Goal: Information Seeking & Learning: Learn about a topic

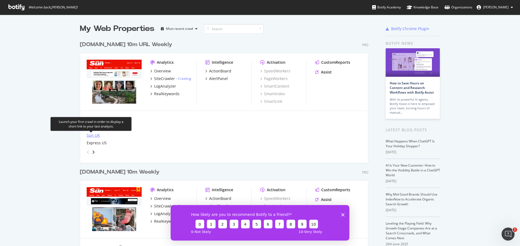
click at [90, 133] on div "Sun UK" at bounding box center [93, 134] width 13 height 5
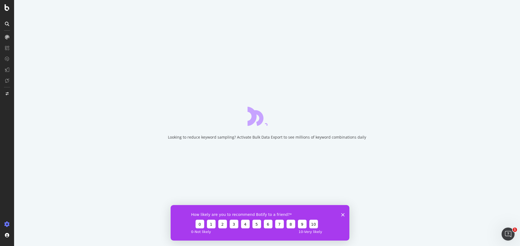
click at [344, 216] on div "How likely are you to recommend Botify to a friend? 0 1 2 3 4 5 6 7 8 9 10 0 - …" at bounding box center [260, 221] width 179 height 35
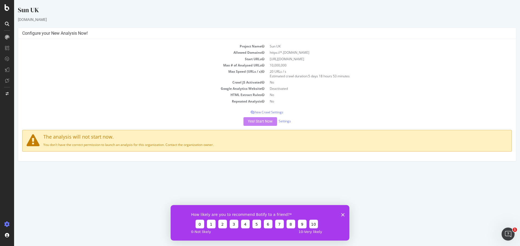
click at [344, 214] on icon "Close survey" at bounding box center [342, 214] width 3 height 3
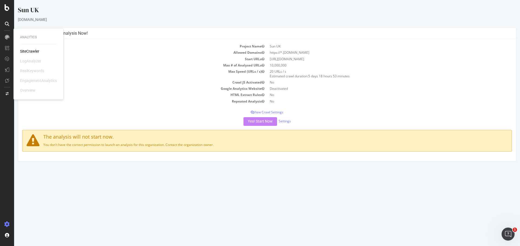
click at [7, 35] on div at bounding box center [7, 37] width 9 height 9
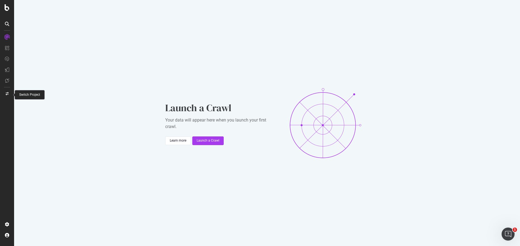
click at [7, 95] on icon at bounding box center [7, 93] width 3 height 3
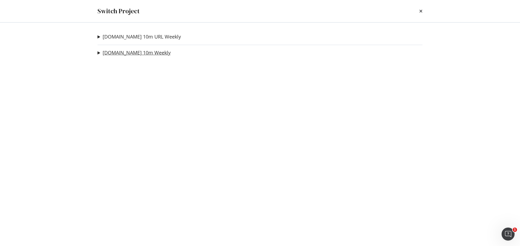
click at [120, 54] on link "[DOMAIN_NAME] 10m Weekly" at bounding box center [137, 53] width 68 height 6
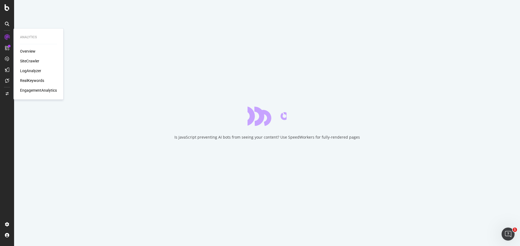
click at [43, 91] on div "EngagementAnalytics" at bounding box center [38, 89] width 37 height 5
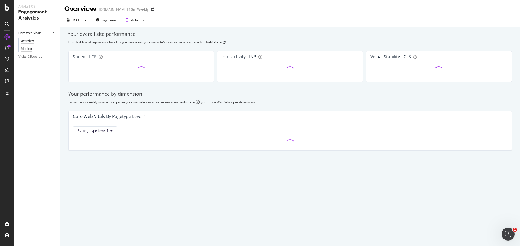
click at [25, 48] on div "Monitor" at bounding box center [26, 49] width 11 height 6
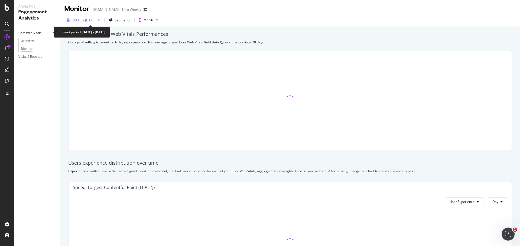
click at [96, 21] on span "[DATE] - [DATE]" at bounding box center [84, 20] width 24 height 5
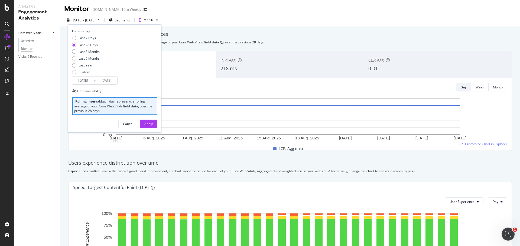
click at [86, 80] on input "[DATE]" at bounding box center [83, 81] width 22 height 8
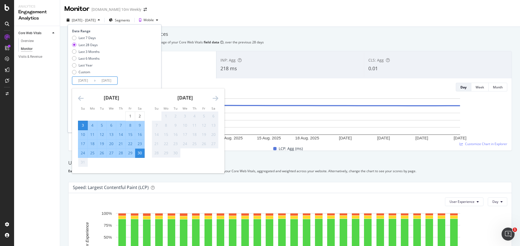
click at [92, 133] on div "11" at bounding box center [92, 134] width 9 height 5
type input "[DATE]"
click at [83, 143] on div "17" at bounding box center [82, 143] width 9 height 5
type input "[DATE]"
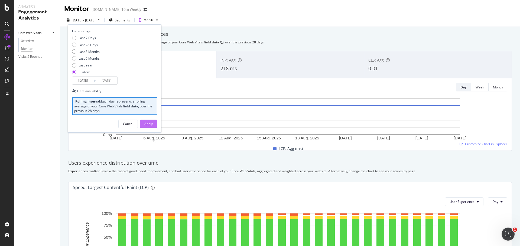
click at [148, 123] on div "Apply" at bounding box center [148, 123] width 8 height 5
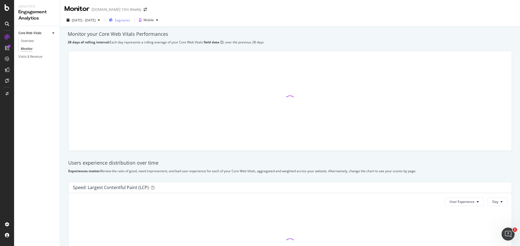
click at [130, 20] on span "Segments" at bounding box center [122, 20] width 15 height 5
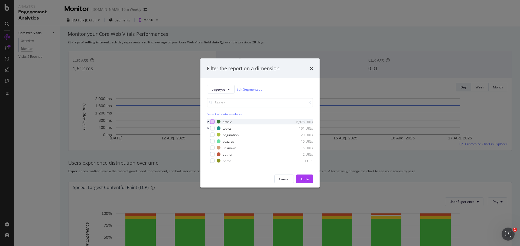
click at [212, 122] on div "modal" at bounding box center [212, 121] width 4 height 4
click at [213, 160] on div "modal" at bounding box center [212, 160] width 4 height 4
click at [211, 121] on icon "modal" at bounding box center [212, 121] width 2 height 3
click at [303, 179] on div "Apply" at bounding box center [304, 178] width 8 height 5
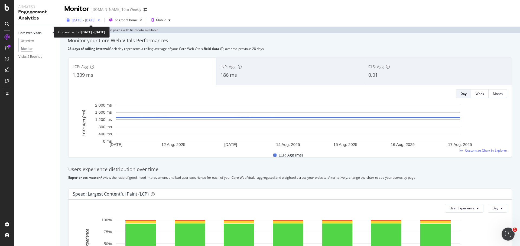
click at [95, 21] on span "[DATE] - [DATE]" at bounding box center [84, 20] width 24 height 5
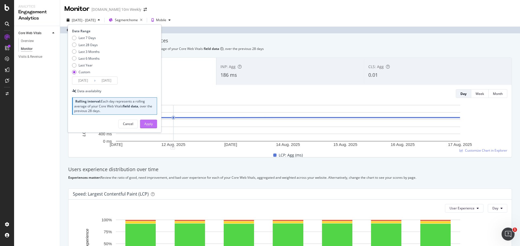
click at [149, 123] on div "Apply" at bounding box center [148, 123] width 8 height 5
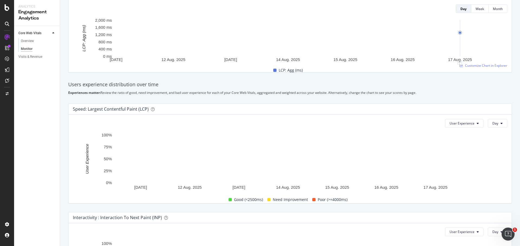
scroll to position [90, 0]
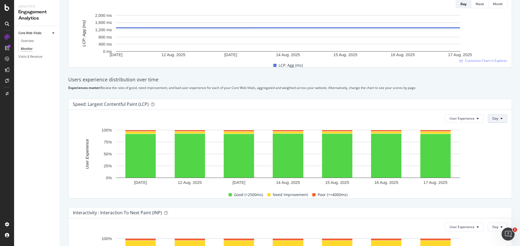
click at [492, 117] on span "Day" at bounding box center [495, 118] width 6 height 5
click at [494, 140] on span "Week" at bounding box center [493, 139] width 10 height 5
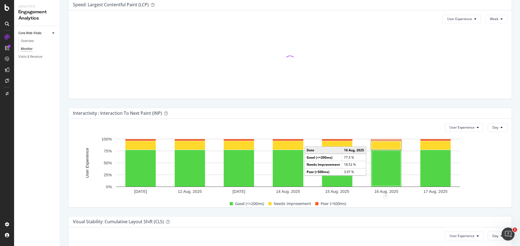
scroll to position [190, 0]
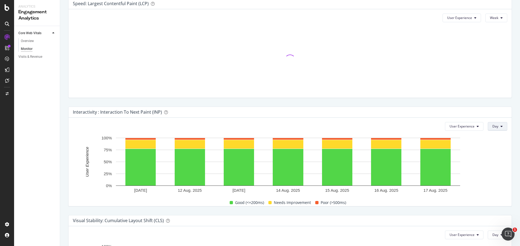
click at [496, 125] on button "Day" at bounding box center [497, 126] width 19 height 9
click at [494, 146] on span "Week" at bounding box center [493, 147] width 10 height 5
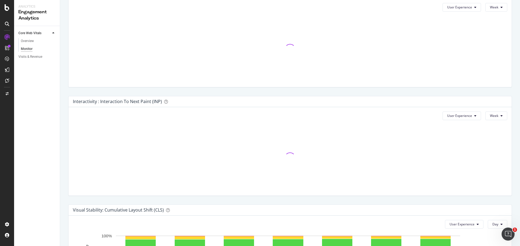
scroll to position [282, 0]
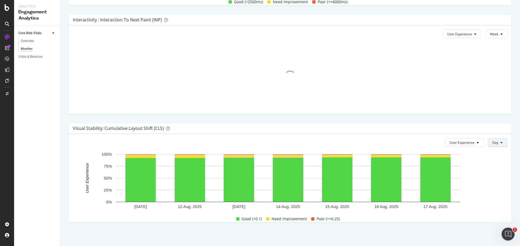
click at [492, 144] on span "Day" at bounding box center [495, 142] width 6 height 5
click at [492, 164] on span "Week" at bounding box center [493, 163] width 10 height 5
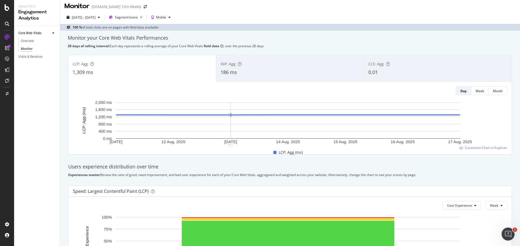
scroll to position [0, 0]
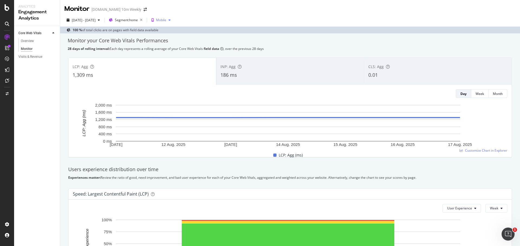
click at [166, 18] on div "Mobile" at bounding box center [161, 19] width 10 height 3
click at [185, 37] on div "Desktop" at bounding box center [185, 38] width 12 height 5
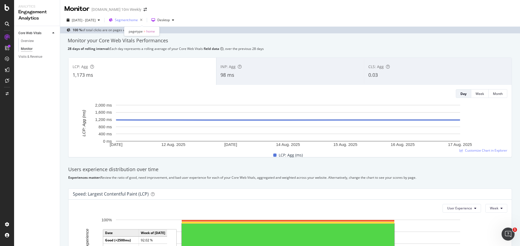
click at [138, 21] on span "Segment: home" at bounding box center [126, 20] width 23 height 5
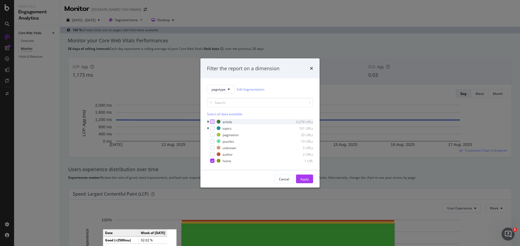
click at [213, 120] on div "modal" at bounding box center [212, 121] width 4 height 4
click at [211, 158] on div "article 6,978 URLs topics 101 URLs pagination 20 URLs puzzles 10 URLs unknown 5…" at bounding box center [260, 141] width 106 height 44
click at [212, 159] on icon "modal" at bounding box center [212, 160] width 2 height 3
click at [308, 180] on div "Apply" at bounding box center [304, 178] width 8 height 5
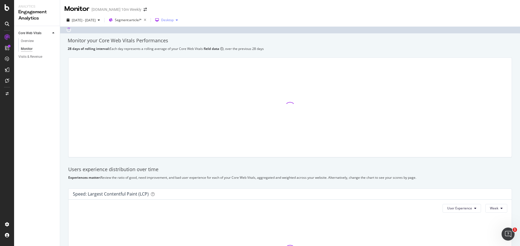
click at [174, 19] on div "Desktop" at bounding box center [167, 19] width 12 height 3
click at [190, 28] on div "Mobile" at bounding box center [187, 29] width 10 height 5
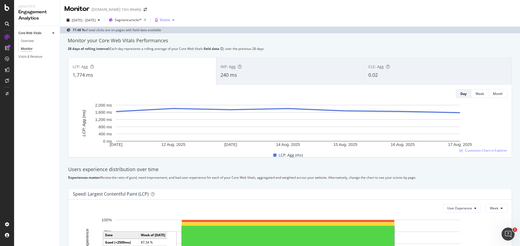
click at [170, 19] on div "Mobile" at bounding box center [165, 19] width 10 height 3
click at [192, 38] on div "Desktop" at bounding box center [188, 38] width 12 height 5
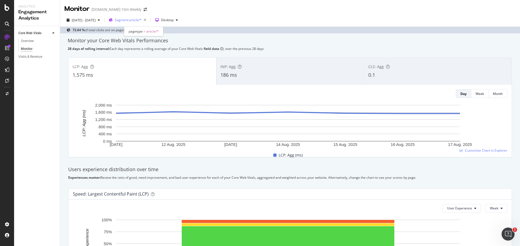
click at [148, 17] on div "Segment: article/*" at bounding box center [132, 20] width 34 height 8
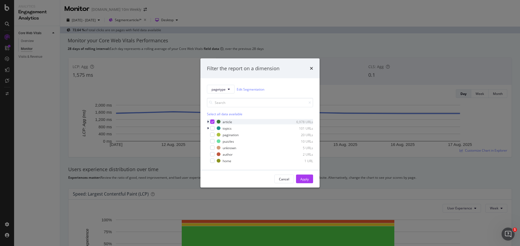
click at [213, 121] on icon "modal" at bounding box center [212, 121] width 2 height 3
click at [213, 160] on div "modal" at bounding box center [212, 160] width 4 height 4
drag, startPoint x: 305, startPoint y: 180, endPoint x: 196, endPoint y: 38, distance: 178.8
click at [305, 179] on div "Apply" at bounding box center [304, 178] width 8 height 5
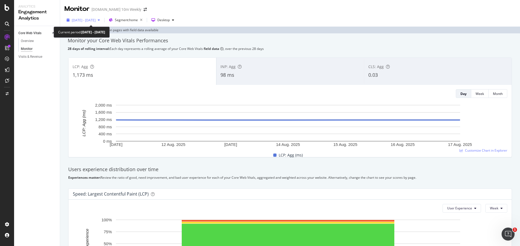
click at [85, 18] on span "[DATE] - [DATE]" at bounding box center [84, 20] width 24 height 5
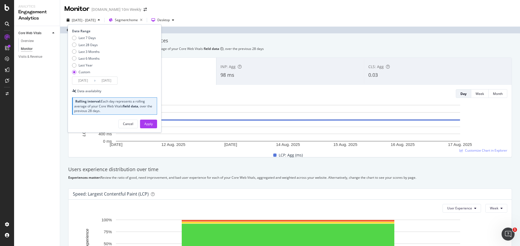
click at [85, 80] on input "[DATE]" at bounding box center [83, 81] width 22 height 8
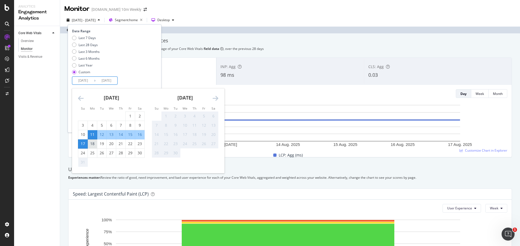
click at [94, 144] on div "18" at bounding box center [92, 143] width 9 height 5
type input "[DATE]"
click at [83, 153] on div "24" at bounding box center [82, 152] width 9 height 5
type input "[DATE]"
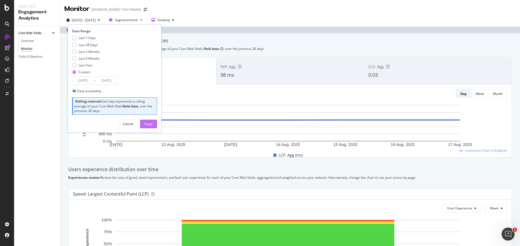
click at [148, 123] on div "Apply" at bounding box center [148, 123] width 8 height 5
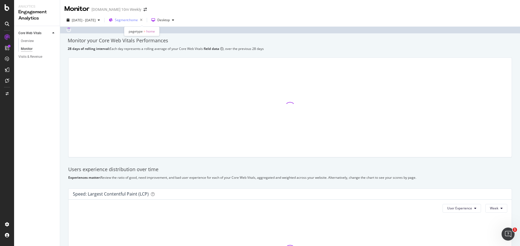
click at [138, 18] on span "Segment: home" at bounding box center [126, 20] width 23 height 5
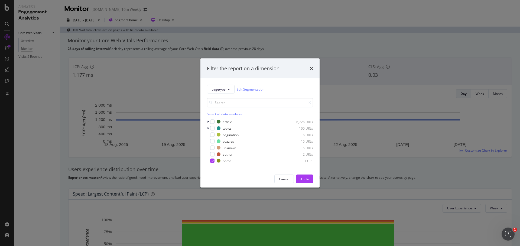
drag, startPoint x: 311, startPoint y: 69, endPoint x: 305, endPoint y: 66, distance: 7.0
click at [311, 68] on icon "times" at bounding box center [311, 68] width 3 height 4
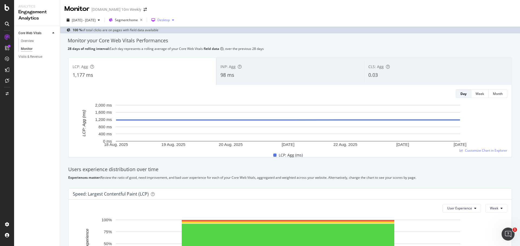
click at [170, 22] on div "Desktop" at bounding box center [163, 19] width 12 height 3
click at [190, 29] on div "Mobile" at bounding box center [182, 29] width 28 height 7
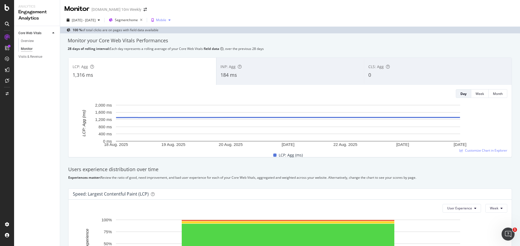
click at [166, 18] on div "Mobile" at bounding box center [161, 19] width 10 height 3
click at [192, 39] on div "Desktop" at bounding box center [182, 38] width 28 height 7
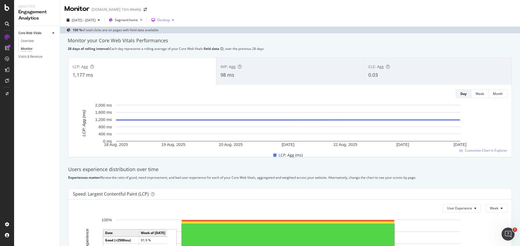
click at [170, 19] on div "Desktop" at bounding box center [163, 19] width 12 height 3
click at [188, 31] on div "Mobile" at bounding box center [184, 29] width 10 height 5
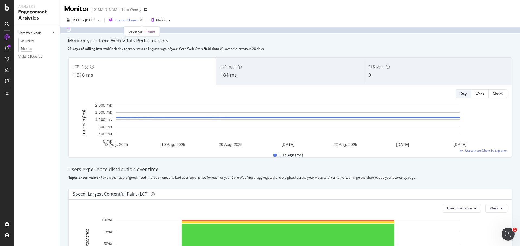
click at [138, 18] on span "Segment: home" at bounding box center [126, 20] width 23 height 5
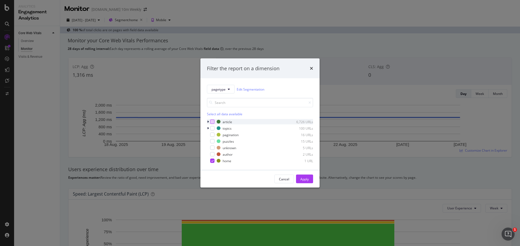
click at [210, 122] on div "modal" at bounding box center [212, 121] width 4 height 4
click at [210, 160] on div "modal" at bounding box center [212, 160] width 4 height 4
click at [302, 177] on div "Apply" at bounding box center [304, 178] width 8 height 5
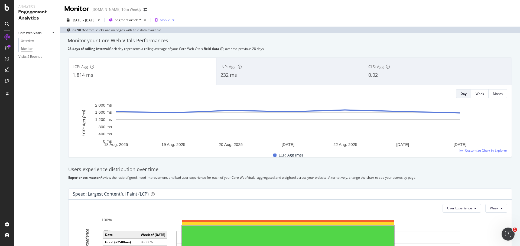
click at [170, 18] on div "Mobile" at bounding box center [165, 19] width 10 height 3
click at [190, 36] on div "Desktop" at bounding box center [188, 38] width 12 height 5
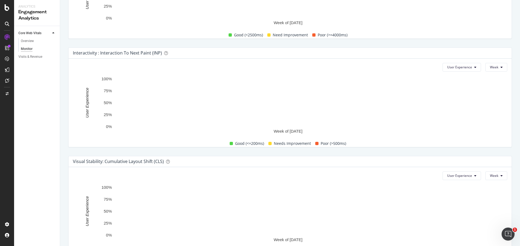
scroll to position [282, 0]
